Goal: Find contact information: Obtain details needed to contact an individual or organization

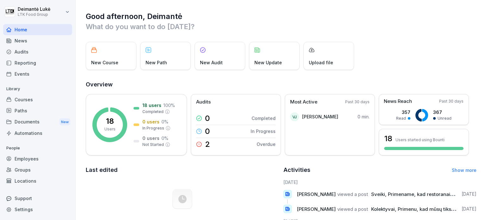
click at [28, 158] on div "Employees" at bounding box center [37, 158] width 69 height 11
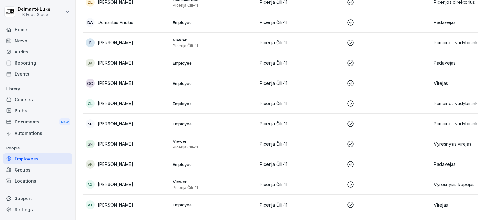
scroll to position [230, 0]
click at [133, 181] on p "[PERSON_NAME]" at bounding box center [115, 184] width 35 height 7
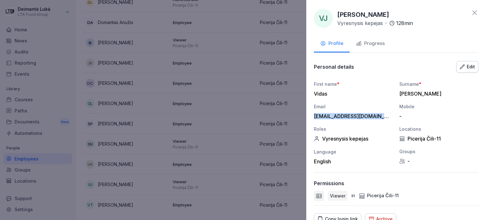
drag, startPoint x: 310, startPoint y: 116, endPoint x: 392, endPoint y: 116, distance: 82.0
click at [392, 116] on div "VJ [PERSON_NAME] kepejas · 128 min Profile Progress Personal details Edit First…" at bounding box center [396, 110] width 180 height 220
copy div "[EMAIL_ADDRESS][DOMAIN_NAME]"
